Goal: Navigation & Orientation: Find specific page/section

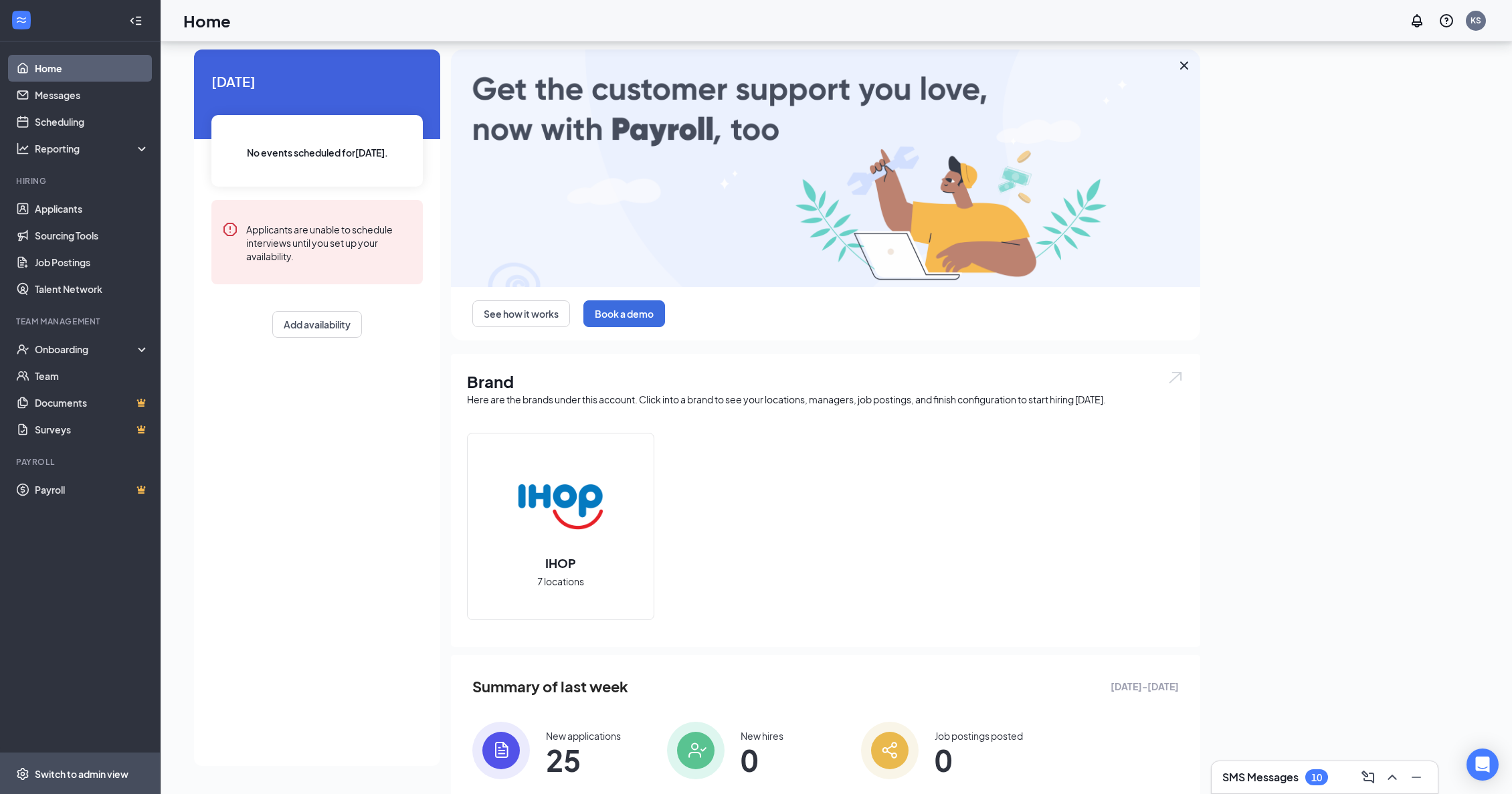
click at [48, 777] on div "Switch to admin view" at bounding box center [82, 774] width 94 height 14
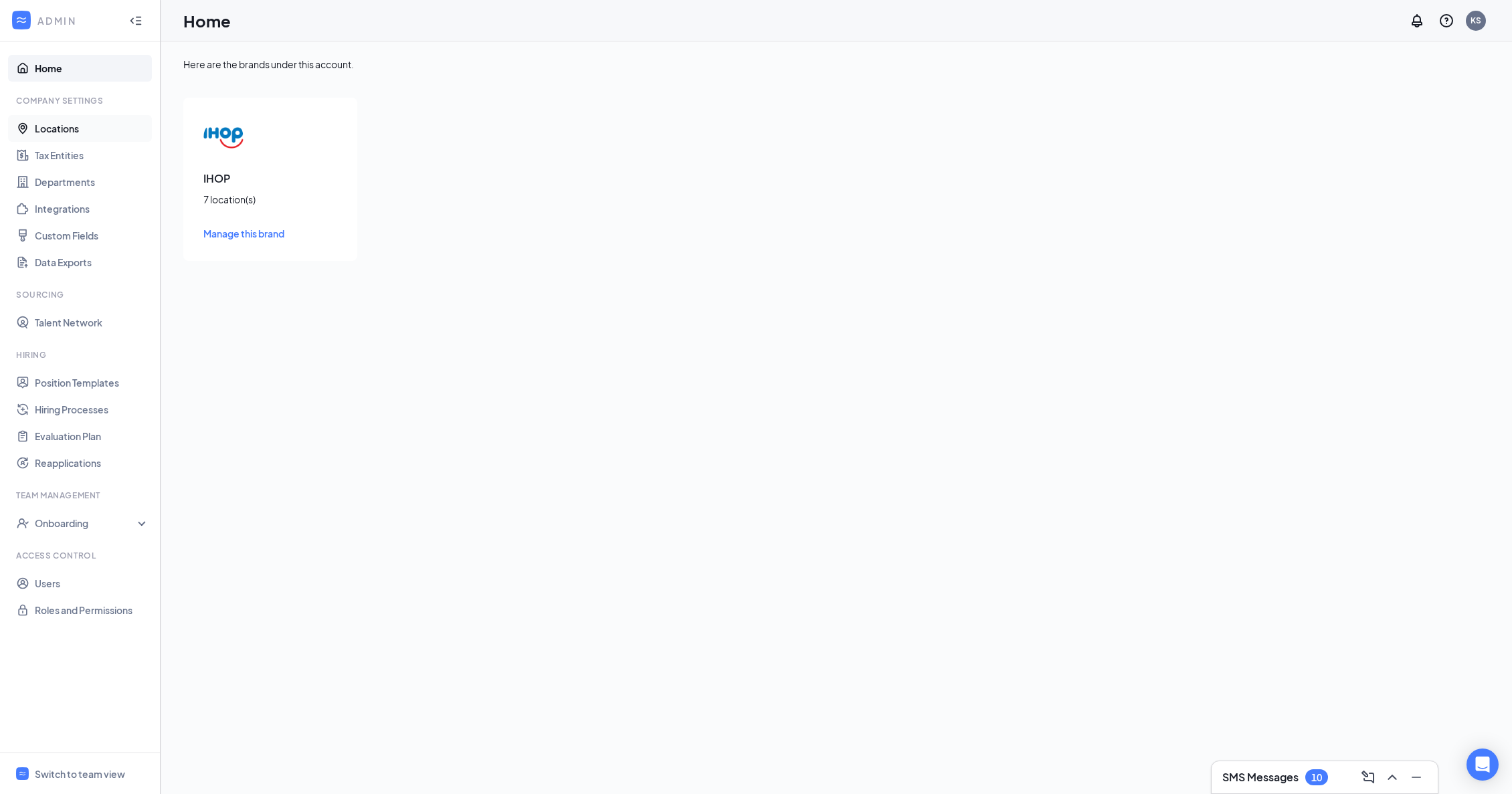
click at [57, 134] on link "Locations" at bounding box center [92, 129] width 114 height 27
click at [213, 248] on icon "SmallChevronDown" at bounding box center [218, 247] width 16 height 16
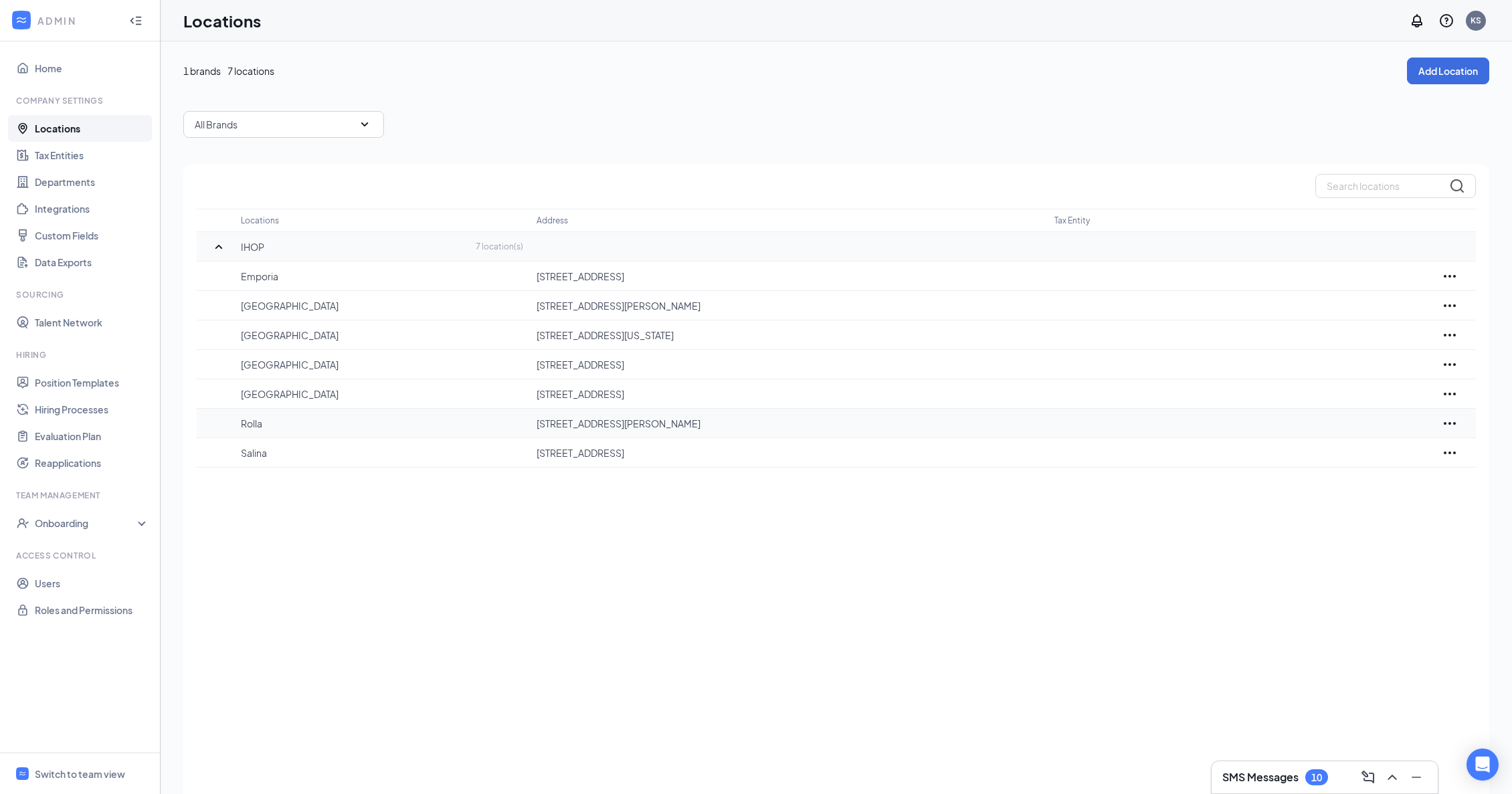
scroll to position [3, 0]
click at [59, 587] on link "Users" at bounding box center [92, 583] width 114 height 27
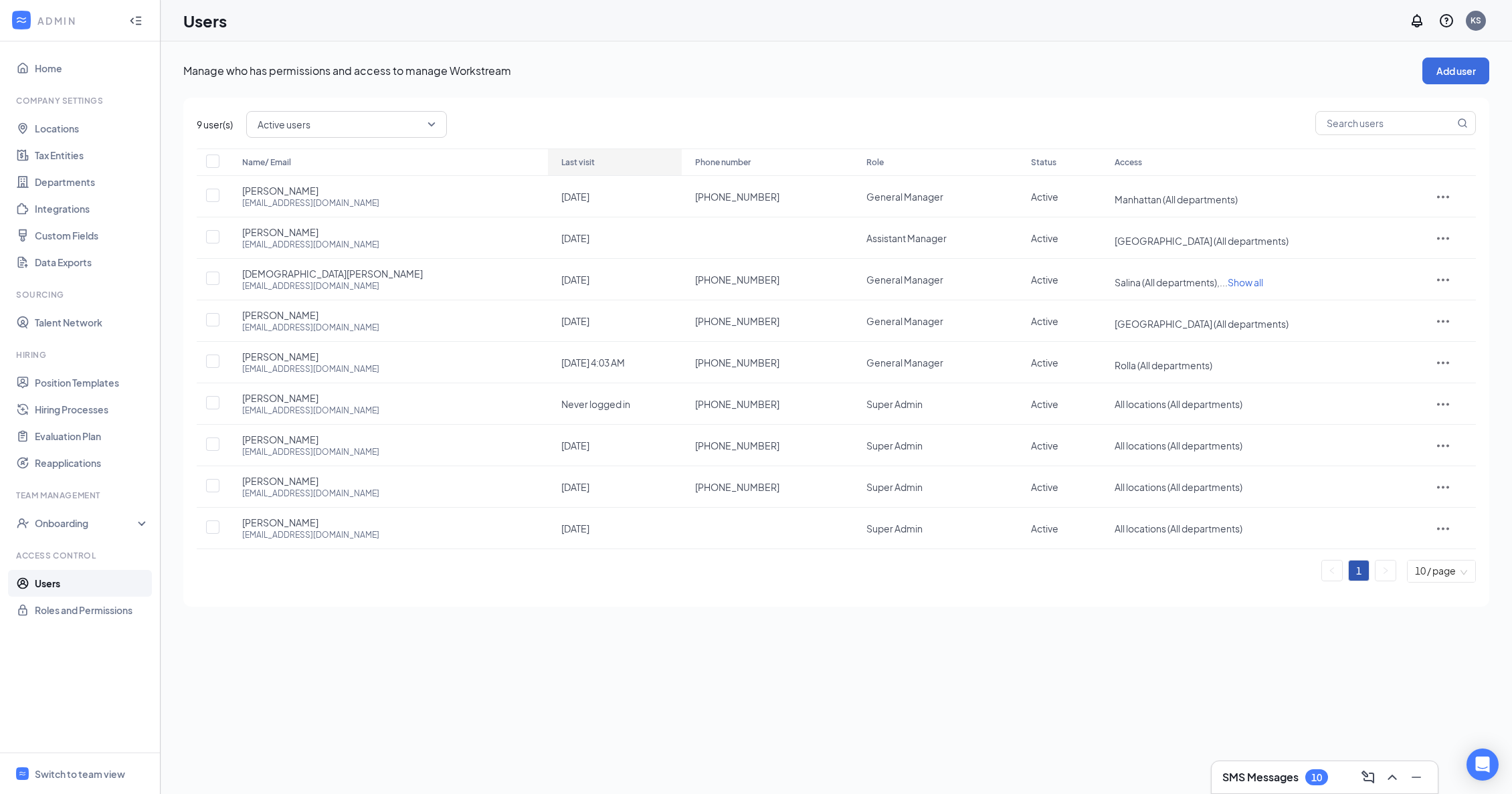
click at [561, 163] on div "Last visit" at bounding box center [614, 163] width 107 height 16
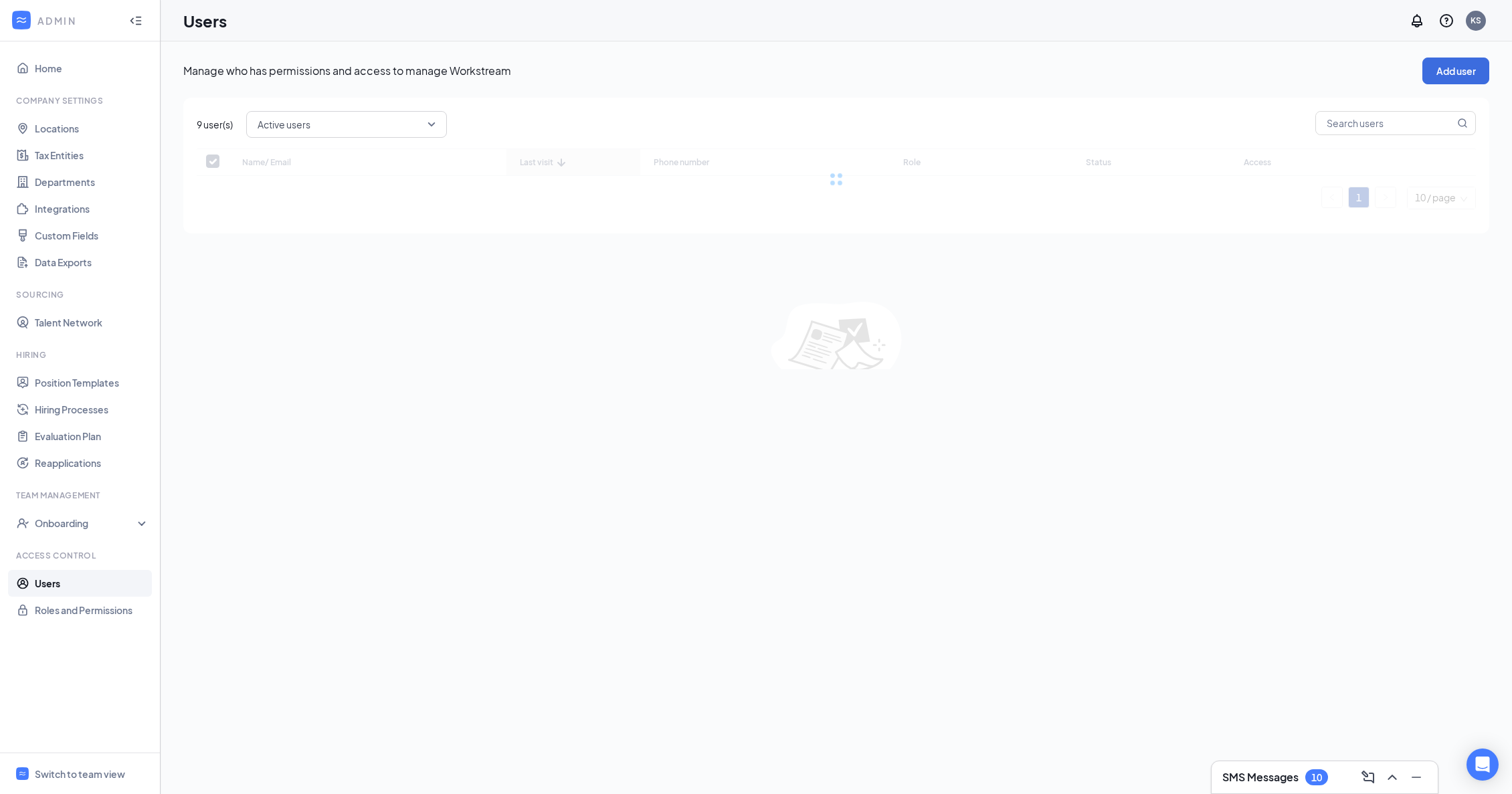
checkbox input "false"
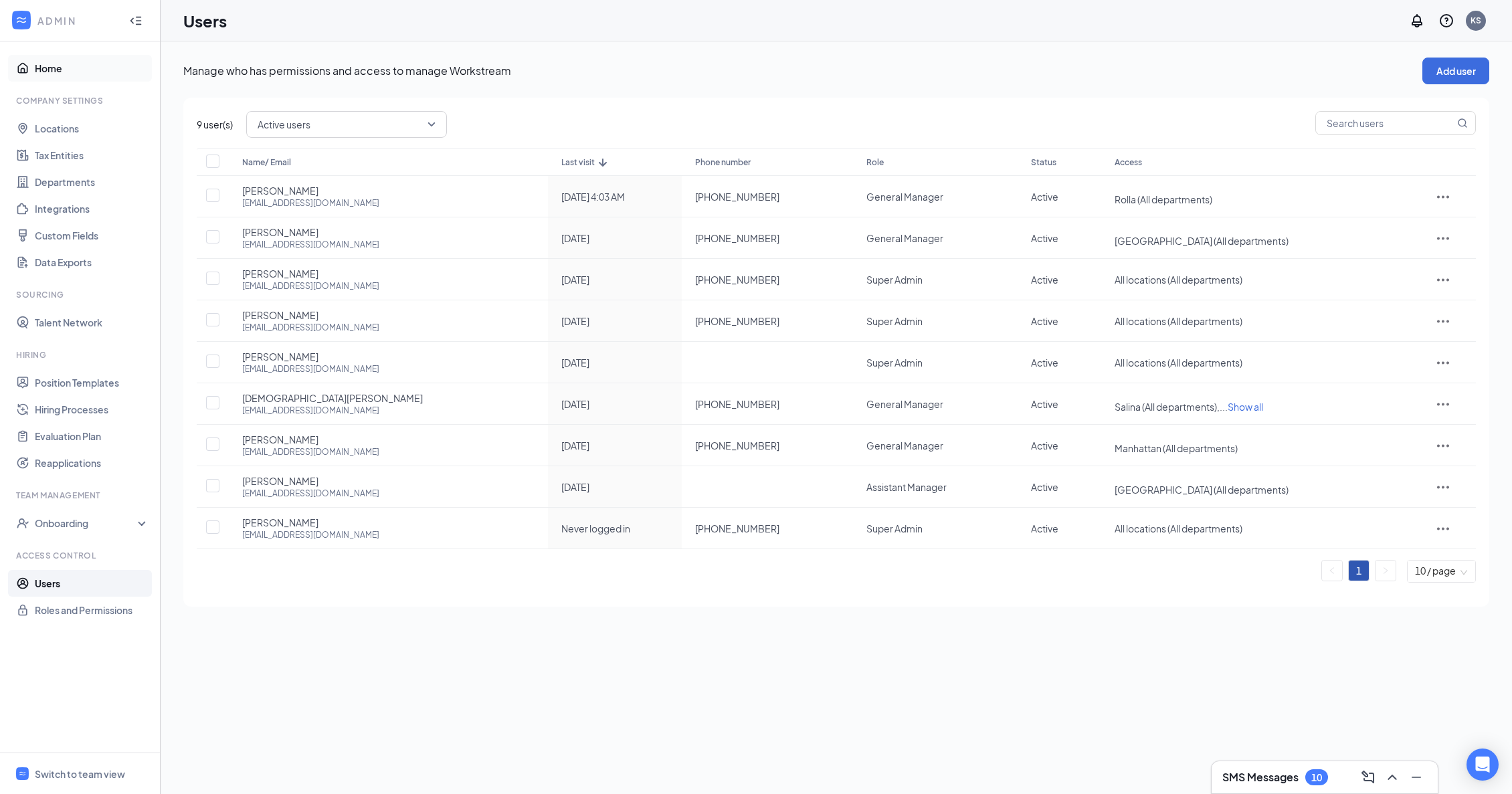
click at [49, 69] on link "Home" at bounding box center [92, 68] width 114 height 27
